Goal: Navigation & Orientation: Find specific page/section

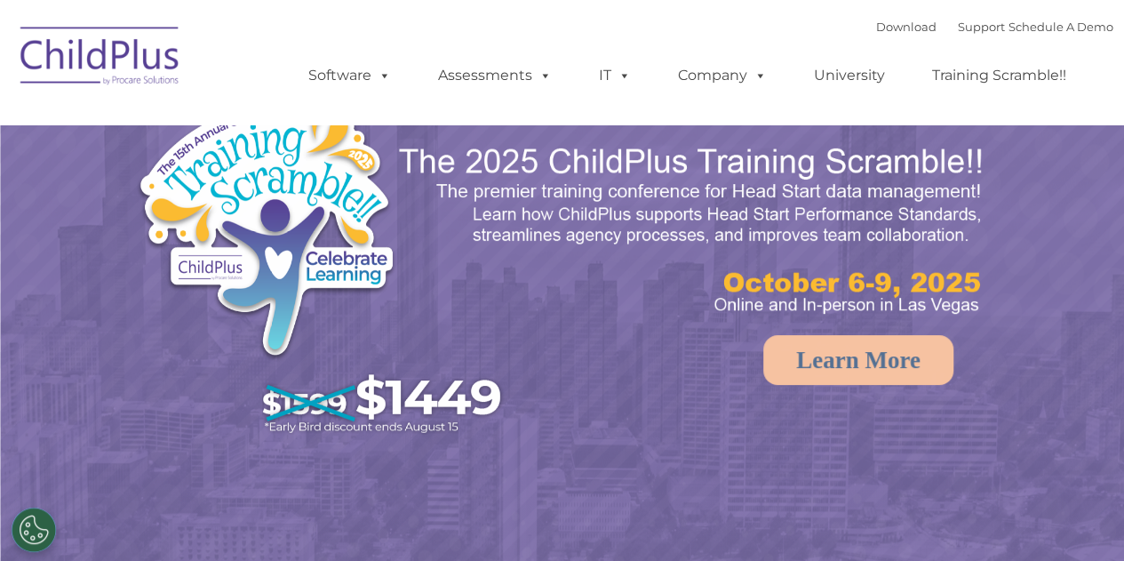
select select "MEDIUM"
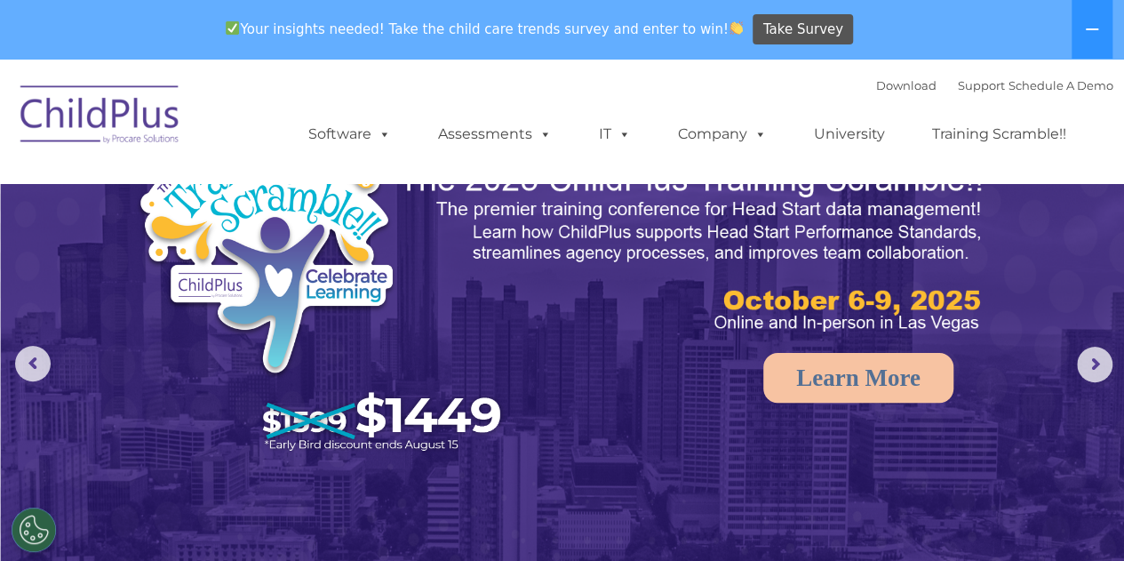
scroll to position [48, 0]
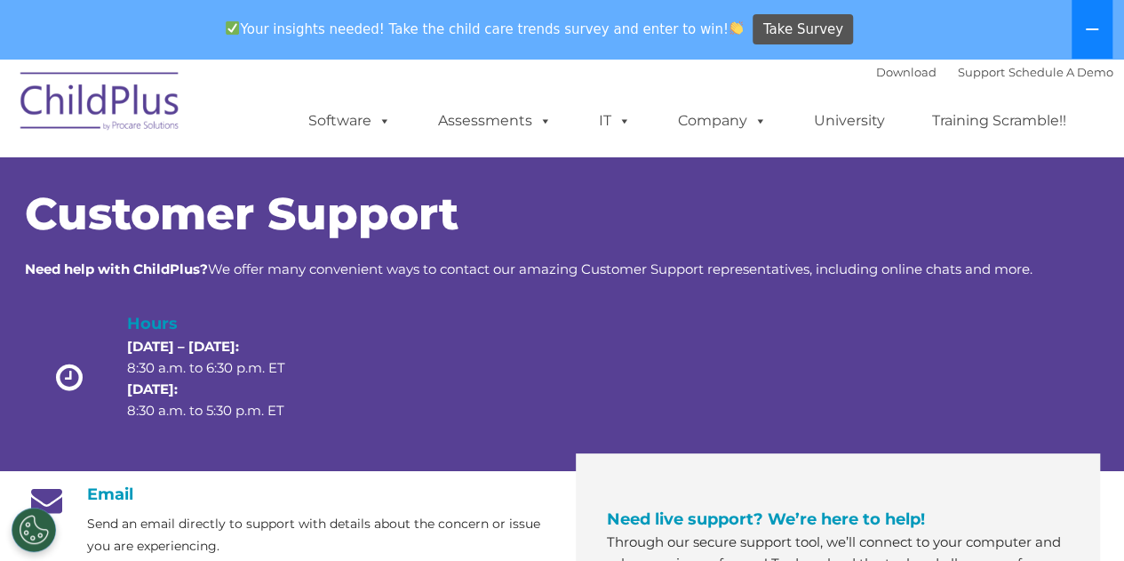
click at [1093, 39] on button at bounding box center [1091, 29] width 41 height 59
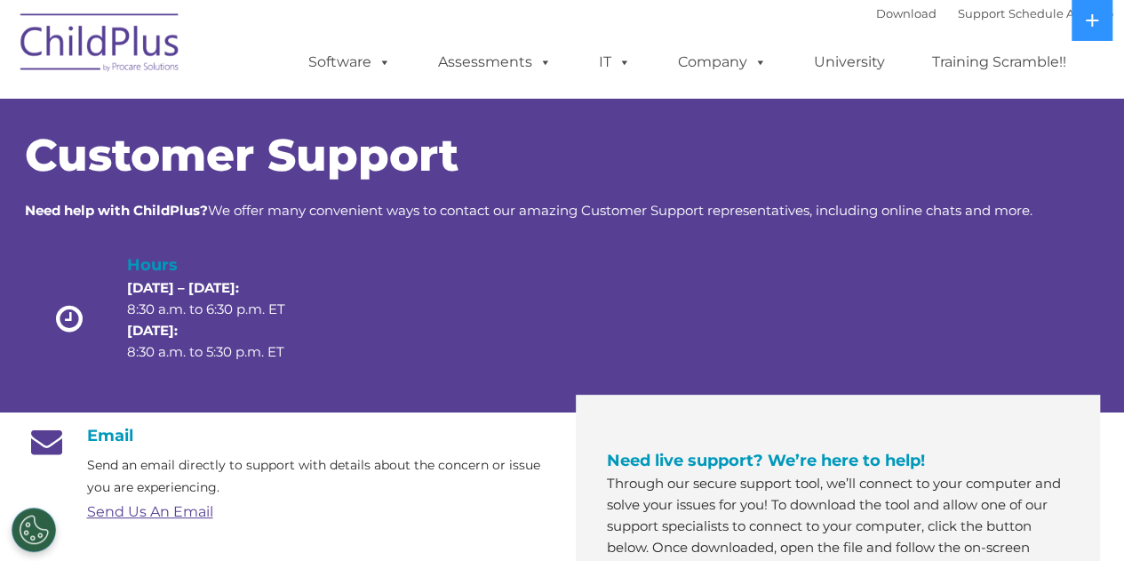
click at [672, 27] on div "Download Support | Schedule A Demo  MENU MENU Software ChildPlus: The original…" at bounding box center [693, 49] width 840 height 98
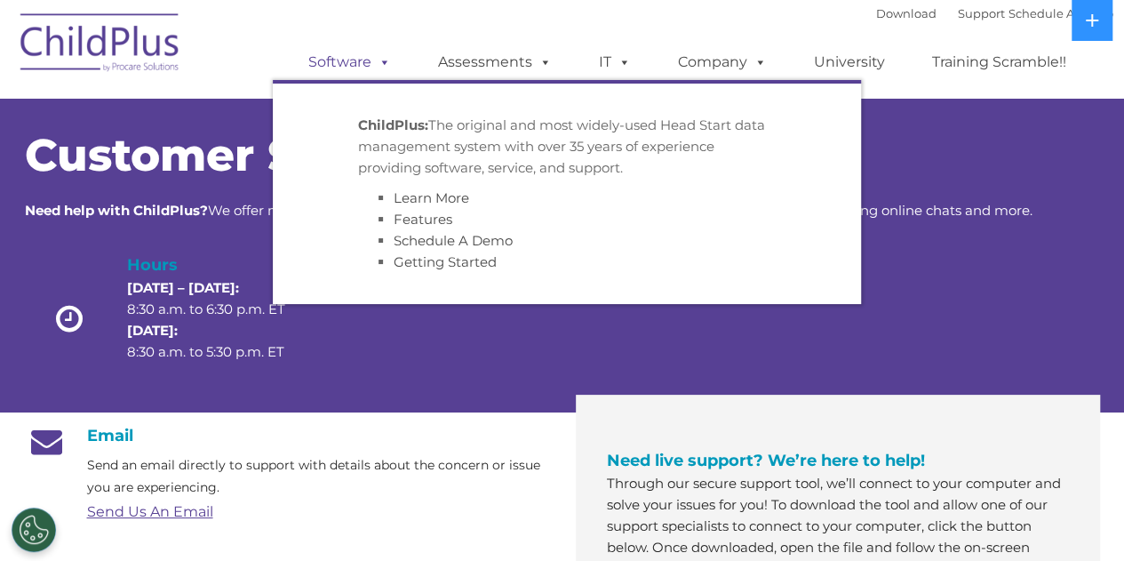
click at [330, 60] on link "Software" at bounding box center [349, 62] width 118 height 36
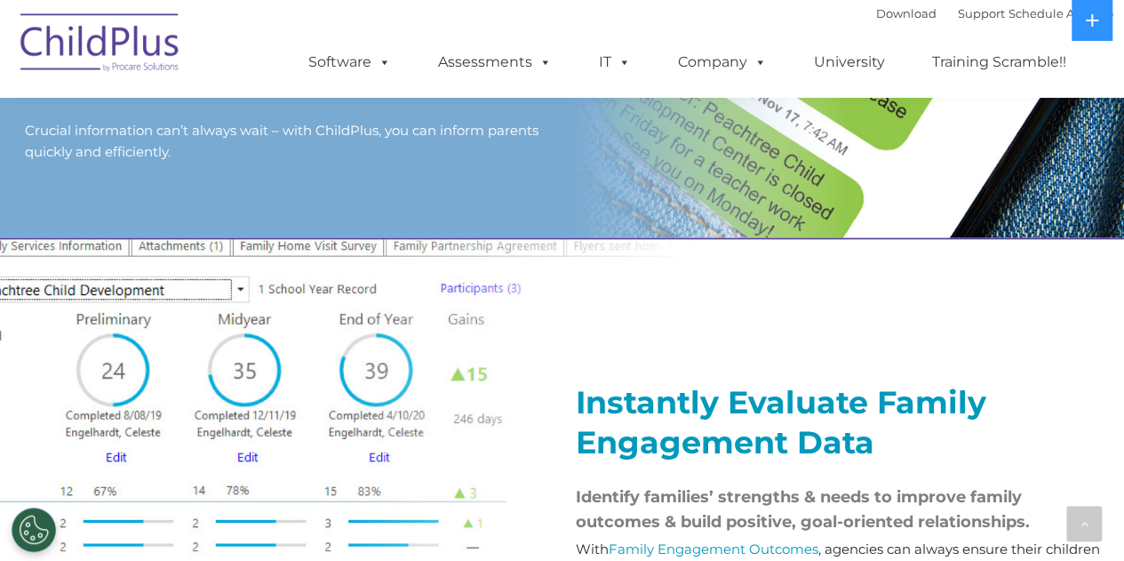
scroll to position [1802, 0]
click at [553, 96] on ul "Software ChildPlus: The original and most widely-used Head Start data managemen…" at bounding box center [693, 62] width 840 height 71
